Goal: Task Accomplishment & Management: Manage account settings

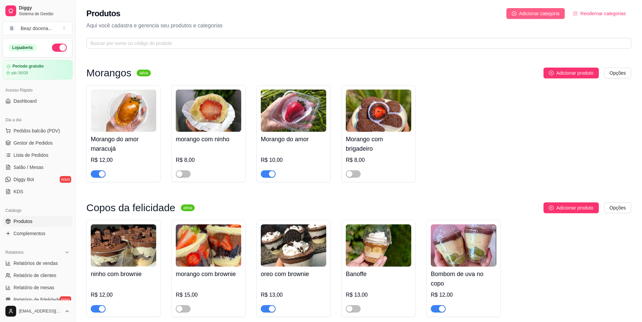
click at [521, 11] on button "Adicionar categoria" at bounding box center [535, 13] width 59 height 11
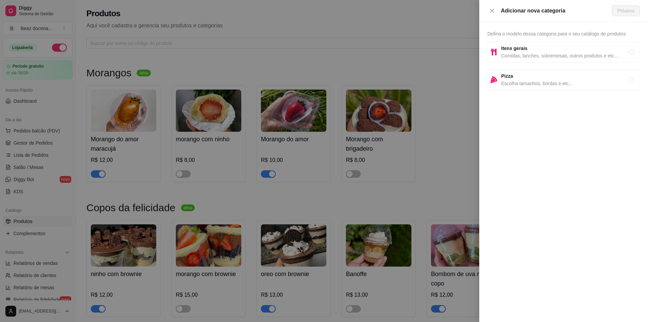
click at [524, 52] on span "Comidas, lanches, sobremesas, outros produtos e etc..." at bounding box center [565, 55] width 128 height 7
radio input "true"
click at [623, 7] on span "Próximo" at bounding box center [625, 10] width 17 height 7
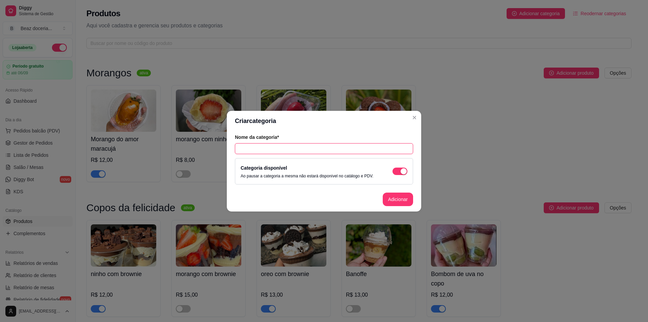
click at [272, 146] on input "text" at bounding box center [324, 148] width 178 height 11
type input "Fatias de bolo"
click at [397, 194] on button "Adicionar" at bounding box center [398, 198] width 30 height 13
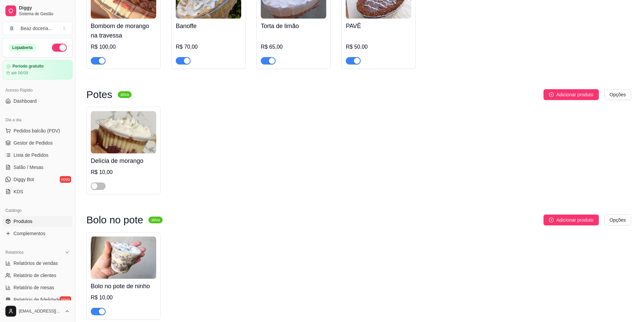
scroll to position [462, 0]
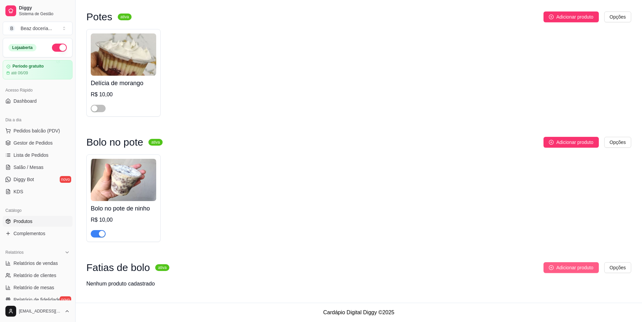
click at [569, 262] on button "Adicionar produto" at bounding box center [570, 267] width 55 height 11
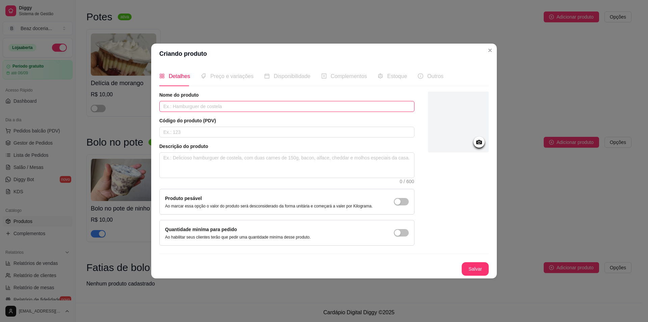
click at [245, 109] on input "text" at bounding box center [286, 106] width 255 height 11
type input "Fatia dois amores"
click at [479, 142] on circle at bounding box center [479, 142] width 2 height 2
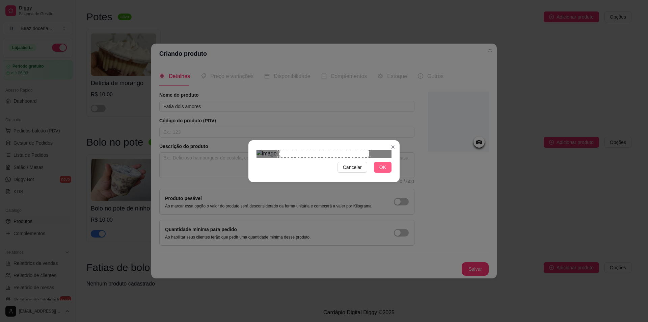
click at [387, 172] on button "OK" at bounding box center [383, 167] width 18 height 11
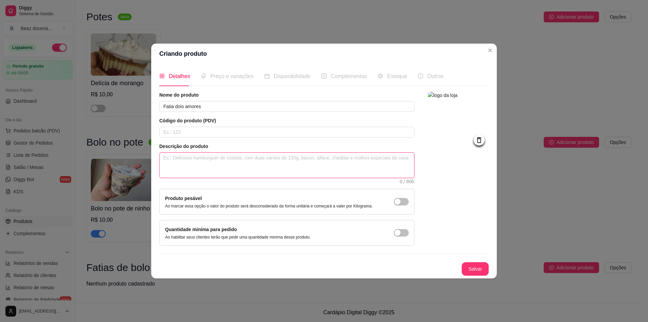
click at [342, 164] on textarea at bounding box center [287, 164] width 254 height 25
click at [479, 264] on button "Salvar" at bounding box center [475, 268] width 26 height 13
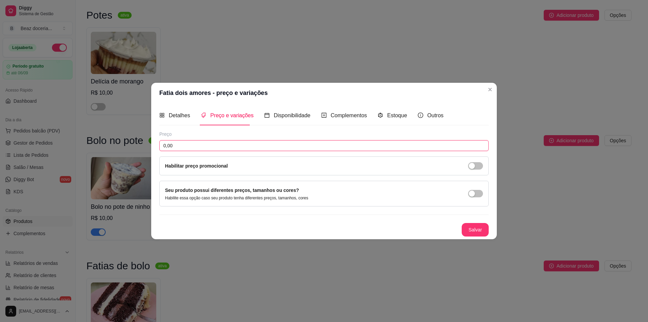
click at [240, 146] on input "0,00" at bounding box center [323, 145] width 329 height 11
type input "13,00"
click at [472, 226] on button "Salvar" at bounding box center [475, 229] width 26 height 13
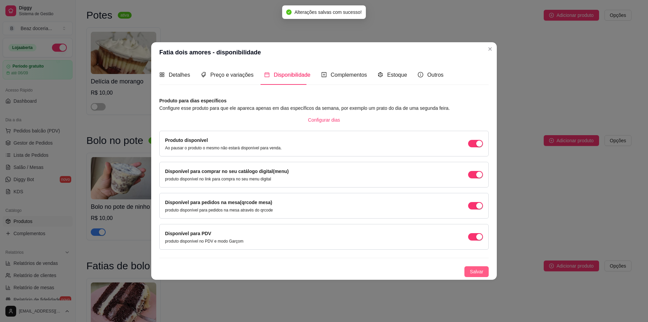
click at [477, 268] on span "Salvar" at bounding box center [476, 271] width 13 height 7
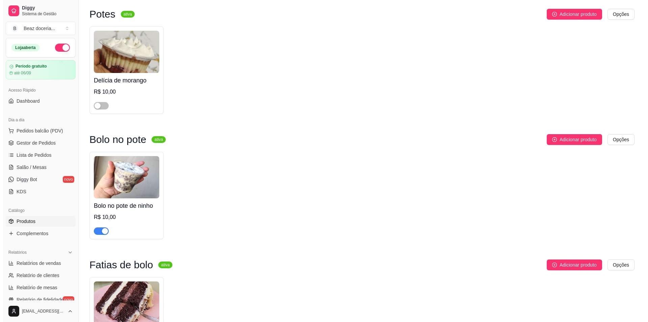
scroll to position [541, 0]
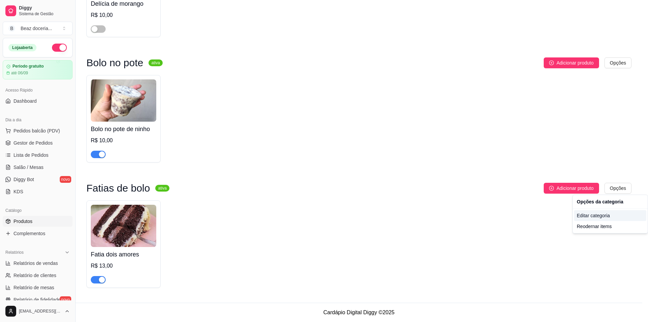
click at [613, 215] on div "Editar categoria" at bounding box center [610, 215] width 72 height 11
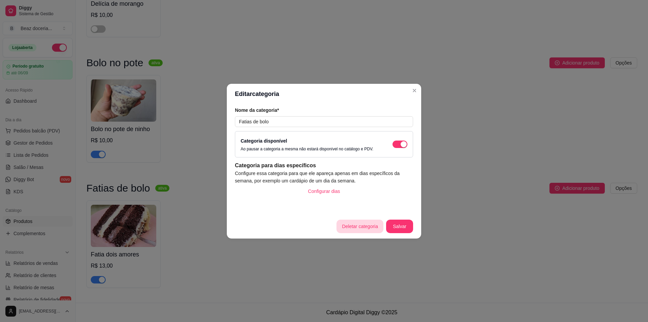
click at [372, 225] on button "Deletar categoria" at bounding box center [359, 225] width 47 height 13
click at [361, 207] on button "sim" at bounding box center [362, 207] width 26 height 13
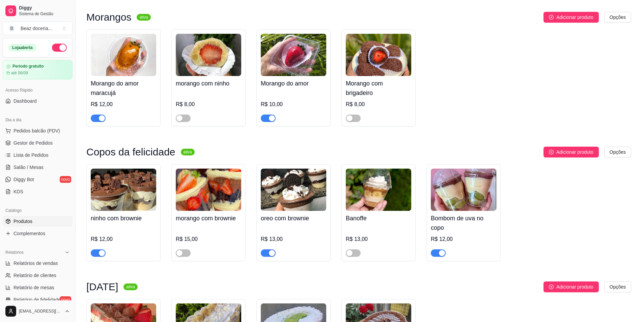
scroll to position [0, 0]
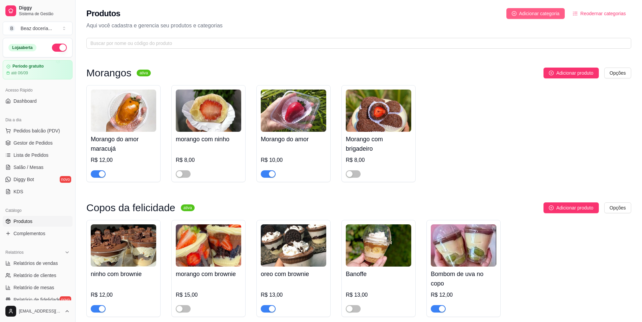
click at [537, 16] on span "Adicionar categoria" at bounding box center [539, 13] width 40 height 7
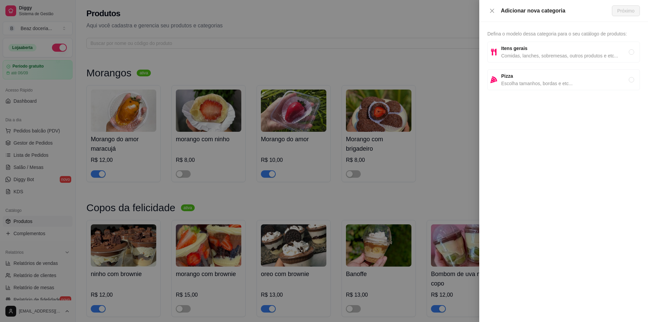
click at [568, 58] on span "Comidas, lanches, sobremesas, outros produtos e etc..." at bounding box center [565, 55] width 128 height 7
radio input "true"
click at [627, 10] on span "Próximo" at bounding box center [625, 10] width 17 height 7
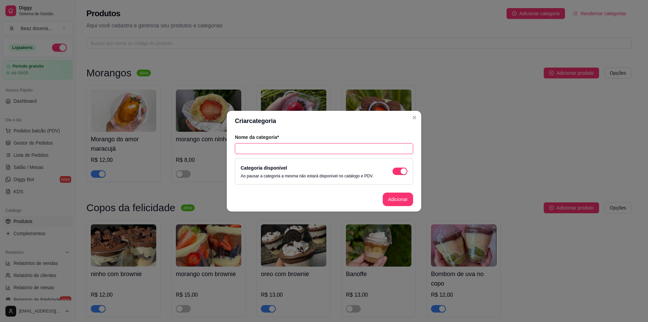
click at [281, 150] on input "text" at bounding box center [324, 148] width 178 height 11
type input "Fatias de bolo"
click at [398, 196] on button "Adicionar" at bounding box center [398, 198] width 30 height 13
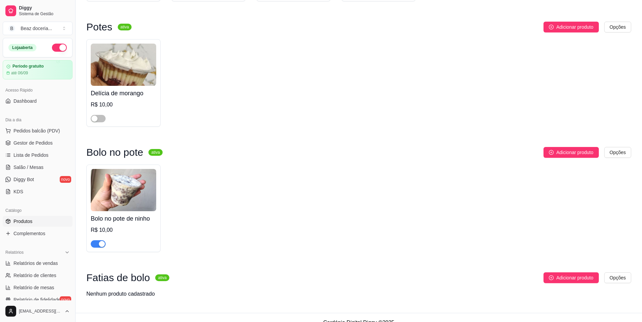
scroll to position [462, 0]
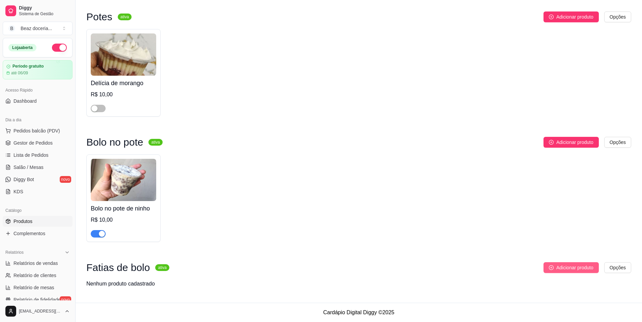
click at [567, 265] on span "Adicionar produto" at bounding box center [574, 266] width 37 height 7
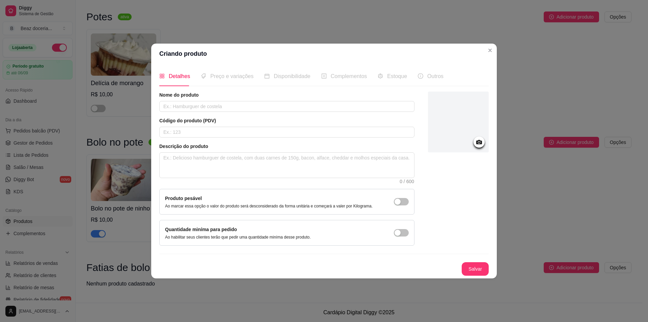
click at [479, 143] on icon at bounding box center [479, 142] width 8 height 8
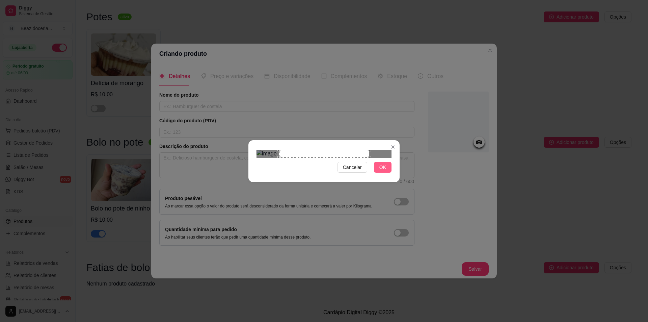
click at [379, 172] on button "OK" at bounding box center [383, 167] width 18 height 11
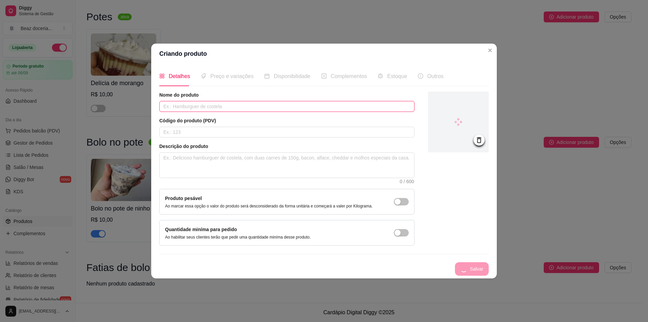
click at [212, 107] on input "text" at bounding box center [286, 106] width 255 height 11
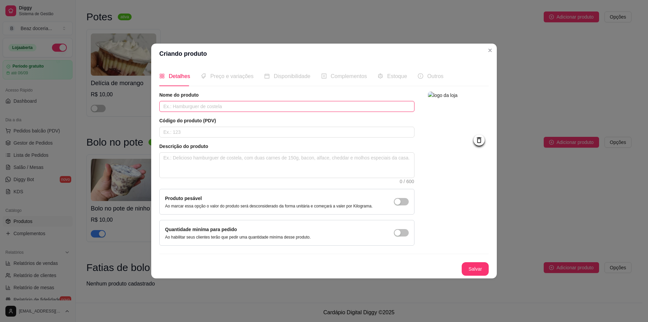
type input "f"
click at [183, 106] on input "Fatia dopis amores" at bounding box center [286, 106] width 255 height 11
type input "Fatia dois amores"
click at [472, 262] on div "Salvar" at bounding box center [323, 268] width 329 height 13
click at [474, 267] on button "Salvar" at bounding box center [475, 268] width 27 height 13
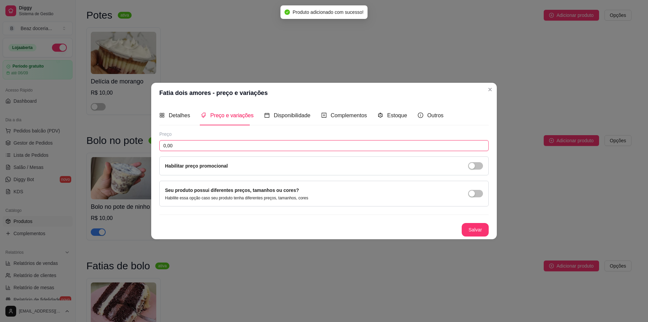
click at [205, 141] on input "0,00" at bounding box center [323, 145] width 329 height 11
type input "15,00"
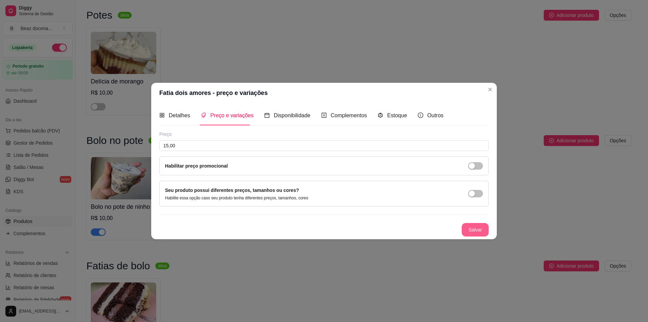
click at [478, 228] on button "Salvar" at bounding box center [475, 229] width 27 height 13
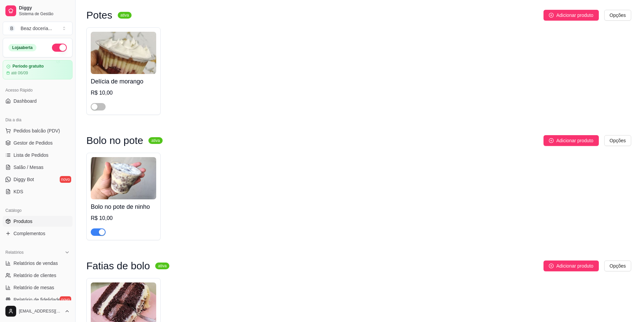
scroll to position [541, 0]
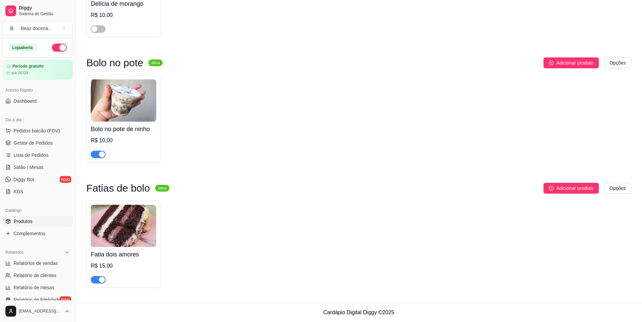
drag, startPoint x: 114, startPoint y: 264, endPoint x: 236, endPoint y: 299, distance: 126.9
click at [101, 252] on h4 "Fatia dois amores" at bounding box center [123, 253] width 65 height 9
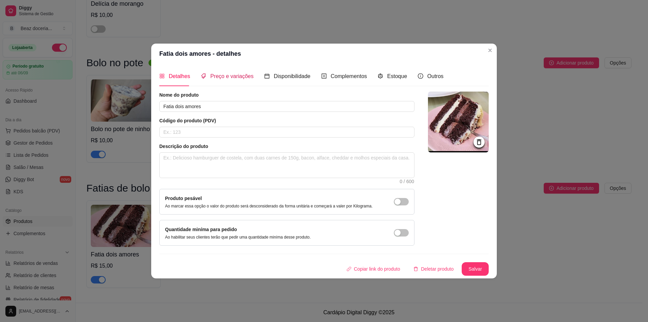
click at [246, 77] on span "Preço e variações" at bounding box center [231, 76] width 43 height 6
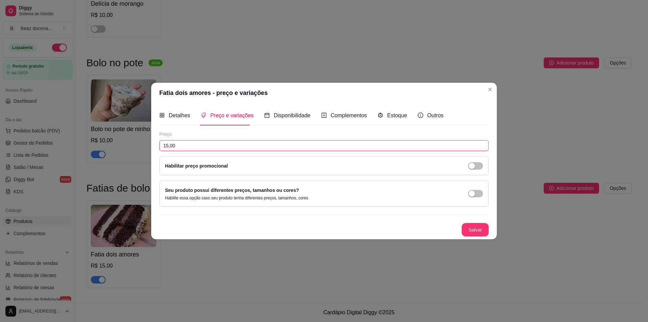
click at [193, 146] on input "15,00" at bounding box center [323, 145] width 329 height 11
type input "13,00"
click at [484, 232] on button "Salvar" at bounding box center [475, 229] width 27 height 13
